Goal: Task Accomplishment & Management: Use online tool/utility

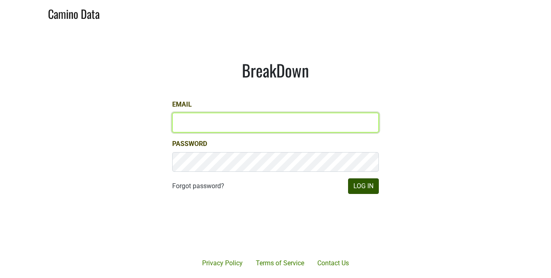
type input "betsy@slodownwines.com"
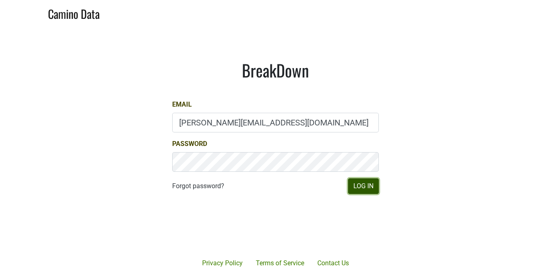
click at [369, 184] on button "Log In" at bounding box center [363, 186] width 31 height 16
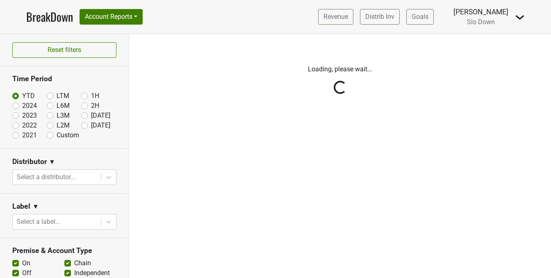
click at [15, 107] on div "Reset filters Time Period YTD LTM 1H 2024 L6M 2H 2023 L3M Jul '25 2022 L2M Aug …" at bounding box center [64, 156] width 129 height 244
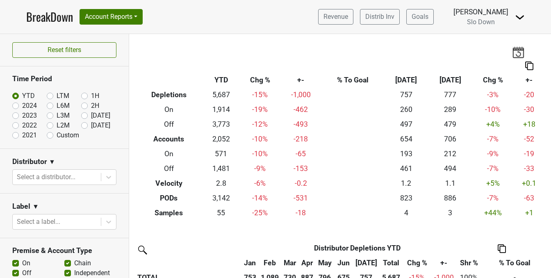
click at [22, 107] on label "2024" at bounding box center [29, 106] width 15 height 10
click at [15, 107] on input "2024" at bounding box center [28, 105] width 33 height 8
radio input "true"
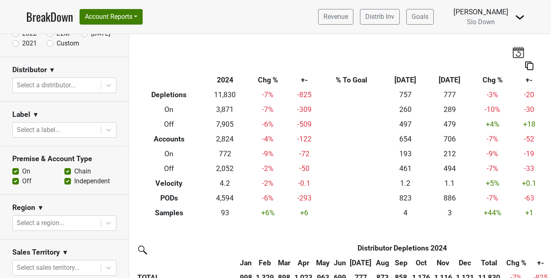
scroll to position [97, 0]
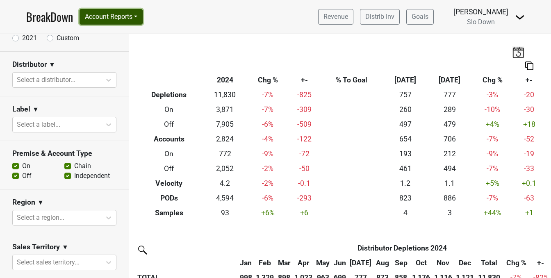
click at [136, 16] on button "Account Reports" at bounding box center [111, 17] width 63 height 16
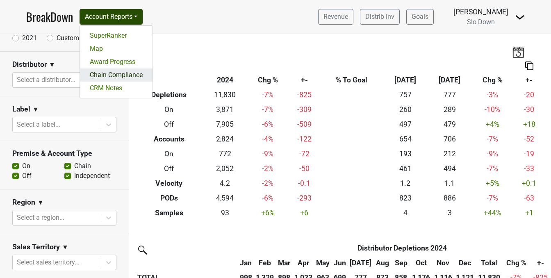
click at [123, 71] on link "Chain Compliance" at bounding box center [116, 74] width 73 height 13
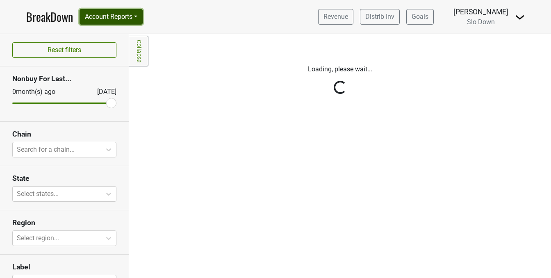
click at [135, 12] on button "Account Reports" at bounding box center [111, 17] width 63 height 16
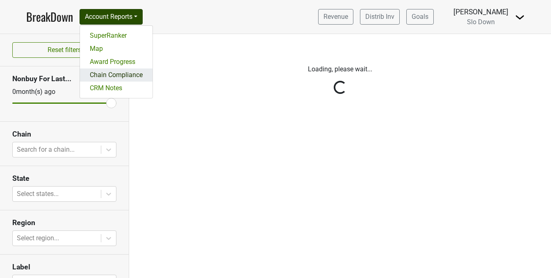
click at [104, 74] on link "Chain Compliance" at bounding box center [116, 74] width 73 height 13
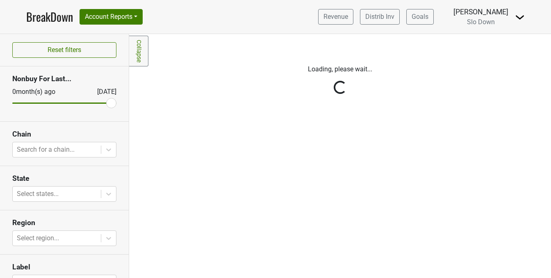
click at [105, 148] on div "Reset filters Nonbuy For Last... [DATE] [DATE] Chain Search for a chain... Stat…" at bounding box center [64, 156] width 129 height 244
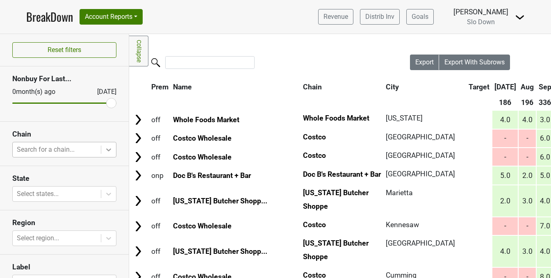
click at [108, 152] on icon at bounding box center [109, 150] width 8 height 8
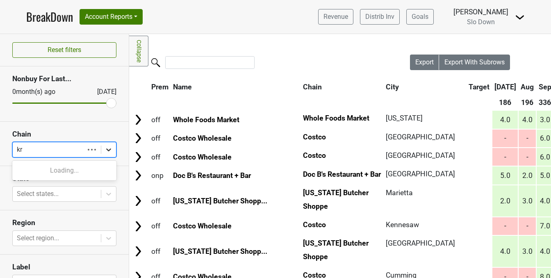
type input "kro"
click at [34, 172] on div "Kroger" at bounding box center [64, 170] width 104 height 16
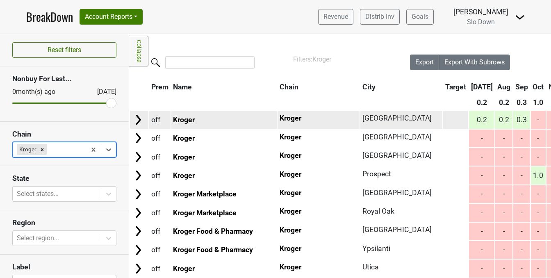
click at [280, 119] on span "Kroger" at bounding box center [291, 118] width 22 height 8
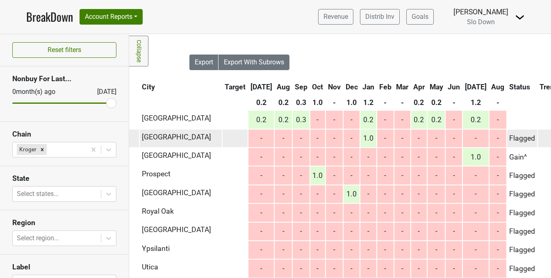
scroll to position [0, 226]
